Goal: Information Seeking & Learning: Find specific fact

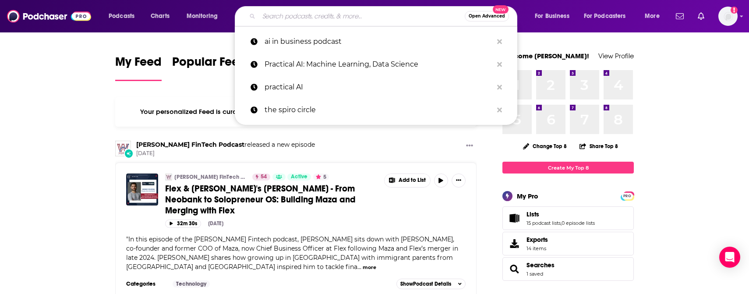
click at [372, 20] on input "Search podcasts, credits, & more..." at bounding box center [362, 16] width 206 height 14
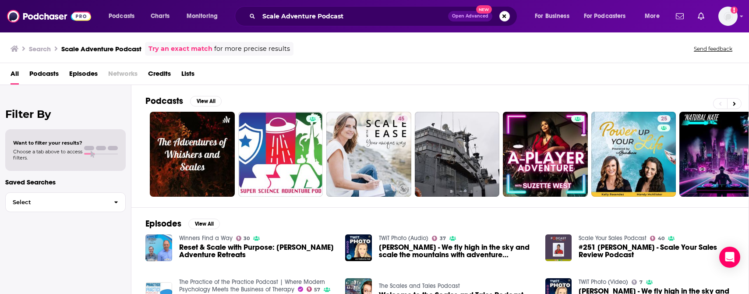
click at [47, 72] on span "Podcasts" at bounding box center [43, 76] width 29 height 18
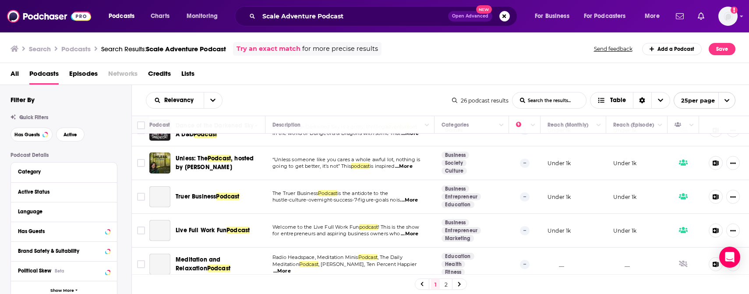
scroll to position [341, 0]
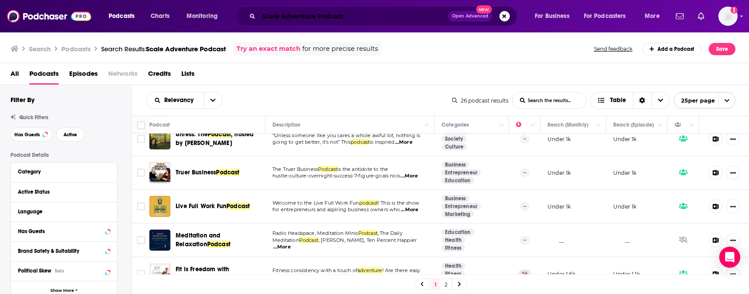
click at [311, 18] on input "Scale Adventure Podcast" at bounding box center [353, 16] width 189 height 14
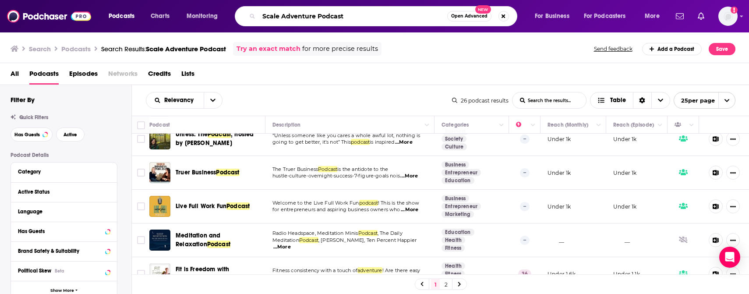
click at [311, 18] on input "Scale Adventure Podcast" at bounding box center [353, 16] width 188 height 14
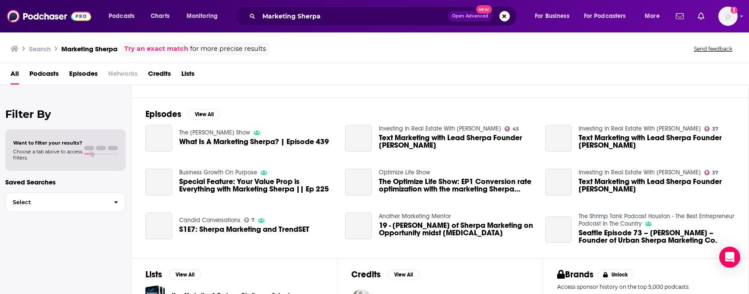
scroll to position [110, 0]
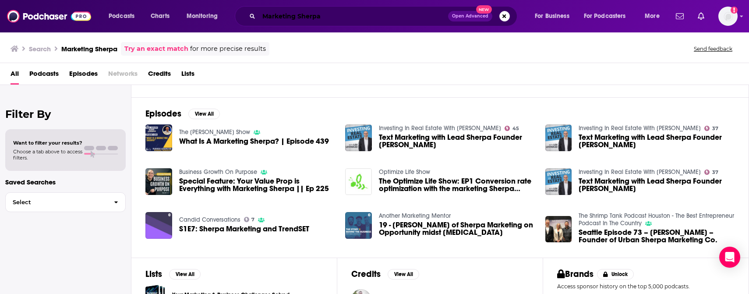
click at [283, 18] on input "Marketing Sherpa" at bounding box center [353, 16] width 189 height 14
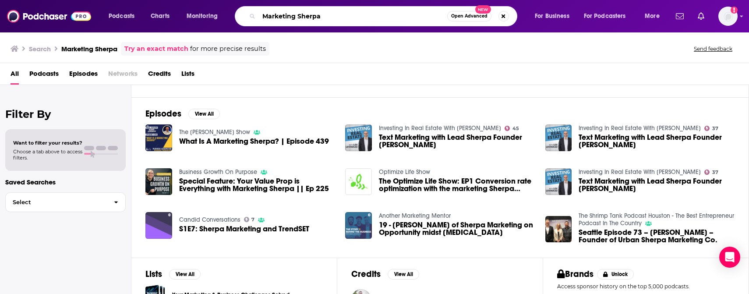
click at [283, 18] on input "Marketing Sherpa" at bounding box center [353, 16] width 188 height 14
type input "Scale Adventure Podcast"
